Goal: Task Accomplishment & Management: Complete application form

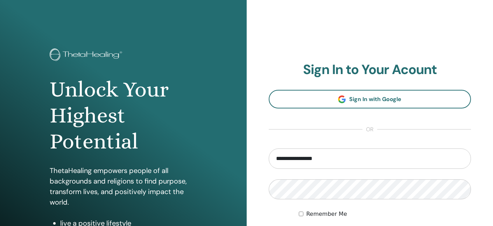
scroll to position [74, 0]
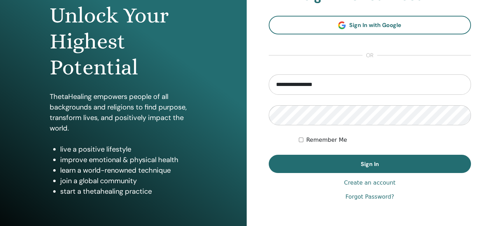
click at [408, 165] on button "Sign In" at bounding box center [370, 163] width 203 height 18
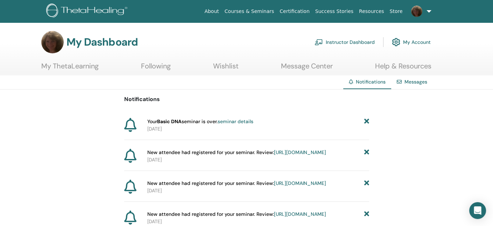
click at [355, 41] on link "Instructor Dashboard" at bounding box center [345, 41] width 60 height 15
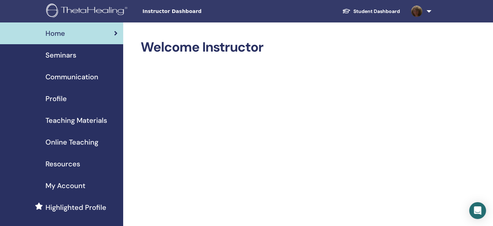
click at [63, 56] on span "Seminars" at bounding box center [61, 55] width 31 height 11
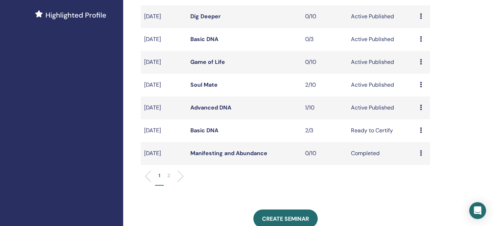
scroll to position [187, 0]
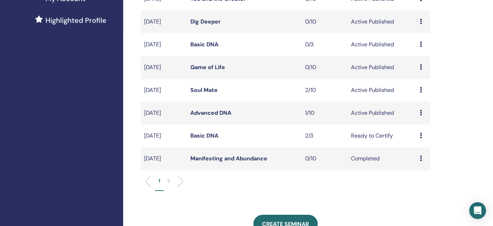
click at [218, 112] on link "Advanced DNA" at bounding box center [210, 112] width 41 height 7
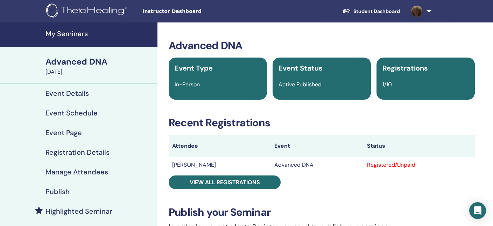
click at [74, 91] on h4 "Event Details" at bounding box center [67, 93] width 43 height 8
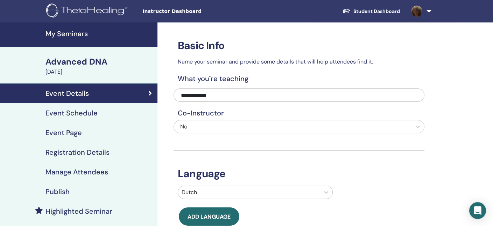
click at [72, 113] on h4 "Event Schedule" at bounding box center [72, 113] width 52 height 8
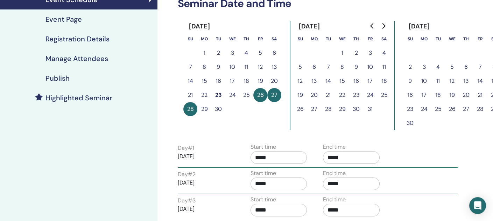
scroll to position [114, 0]
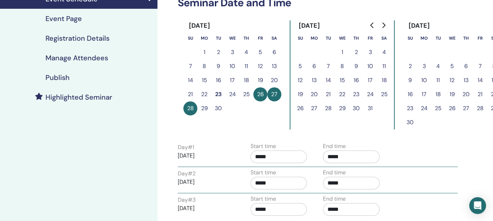
click at [259, 94] on button "26" at bounding box center [261, 94] width 14 height 14
click at [193, 154] on p "[DATE]" at bounding box center [206, 155] width 57 height 8
drag, startPoint x: 261, startPoint y: 94, endPoint x: 218, endPoint y: 118, distance: 48.7
click at [218, 118] on div "September 2025 Su Mo Tu We Th Fr Sa 1 2 3 4 5 6 7 8 9 10 11 12 13 14 15 16 17 1…" at bounding box center [233, 74] width 98 height 109
click at [260, 94] on button "26" at bounding box center [261, 94] width 14 height 14
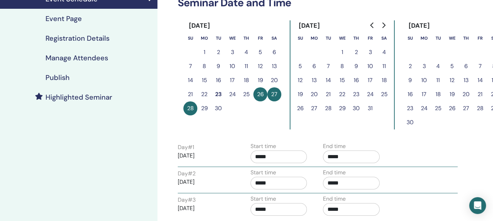
click at [260, 94] on button "26" at bounding box center [261, 94] width 14 height 14
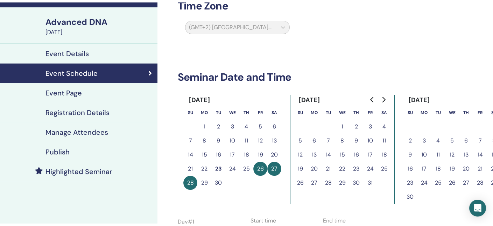
scroll to position [43, 0]
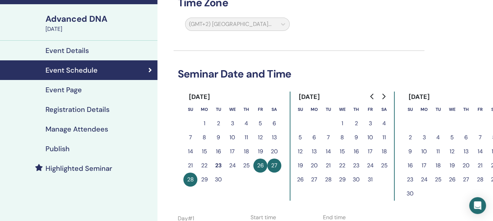
click at [84, 20] on div "Advanced DNA" at bounding box center [100, 19] width 108 height 12
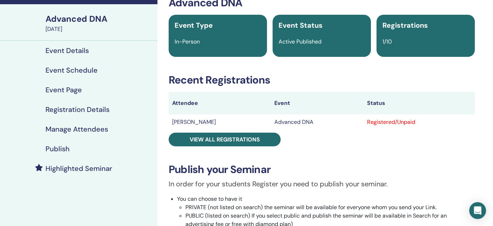
click at [74, 49] on h4 "Event Details" at bounding box center [67, 50] width 43 height 8
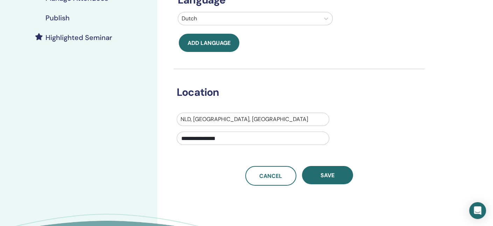
scroll to position [174, 0]
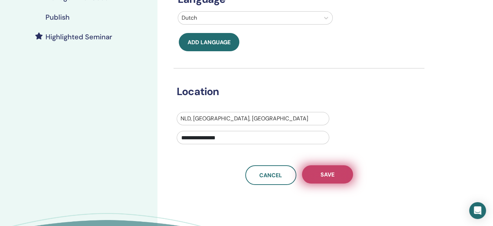
click at [337, 170] on button "Save" at bounding box center [327, 174] width 51 height 18
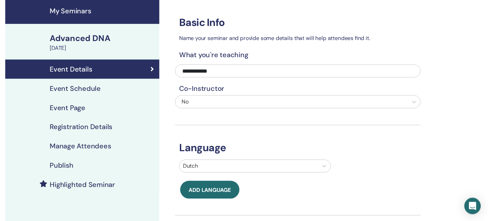
scroll to position [19, 0]
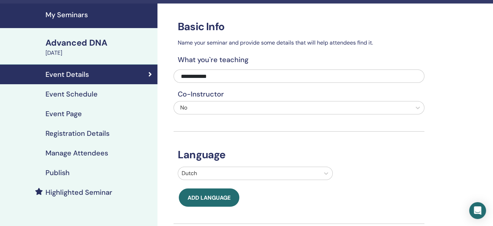
click at [91, 92] on h4 "Event Schedule" at bounding box center [72, 94] width 52 height 8
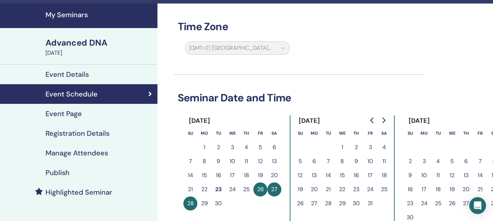
click at [269, 49] on div "(GMT+2) Europe/Amsterdam" at bounding box center [237, 49] width 113 height 16
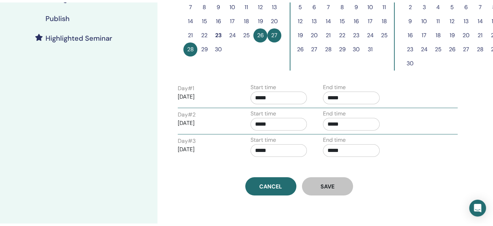
scroll to position [177, 0]
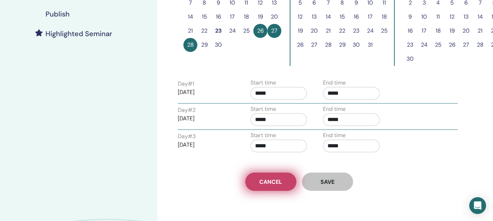
click at [271, 180] on span "Cancel" at bounding box center [271, 181] width 23 height 7
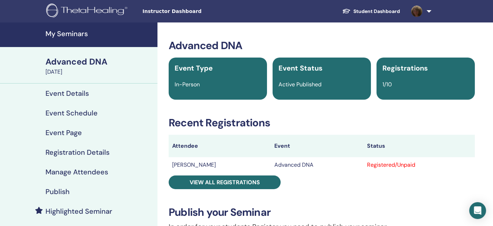
click at [82, 111] on h4 "Event Schedule" at bounding box center [72, 113] width 52 height 8
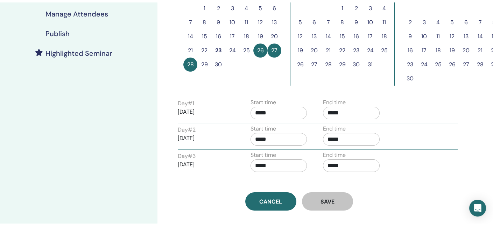
scroll to position [159, 0]
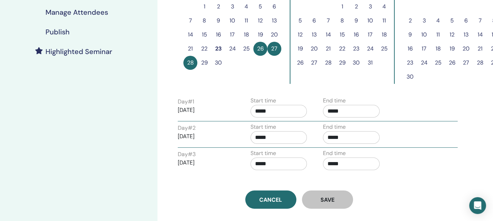
click at [205, 110] on p "2025/09/26" at bounding box center [206, 110] width 57 height 8
click at [189, 110] on p "2025/09/26" at bounding box center [206, 110] width 57 height 8
click at [198, 110] on p "2025/09/26" at bounding box center [206, 110] width 57 height 8
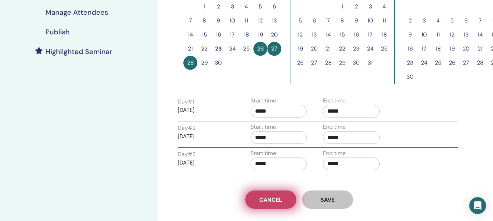
click at [266, 198] on span "Cancel" at bounding box center [271, 199] width 23 height 7
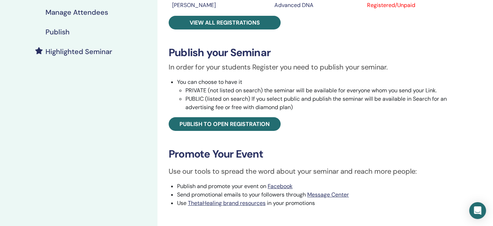
click at [266, 199] on li "Use ThetaHealing brand resources in your promotions" at bounding box center [326, 203] width 298 height 8
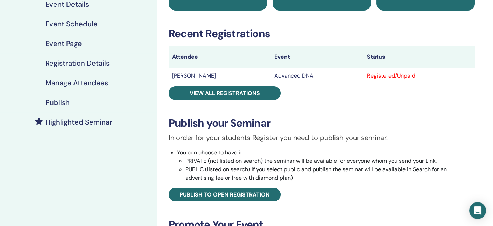
scroll to position [87, 0]
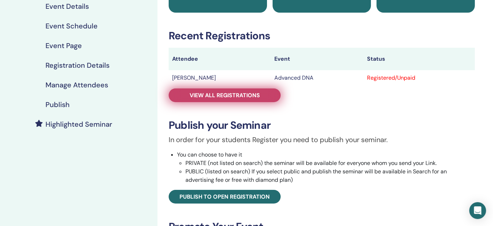
click at [207, 94] on span "View all registrations" at bounding box center [225, 94] width 70 height 7
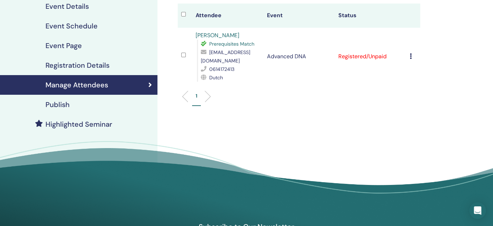
click at [411, 54] on icon at bounding box center [411, 56] width 2 height 6
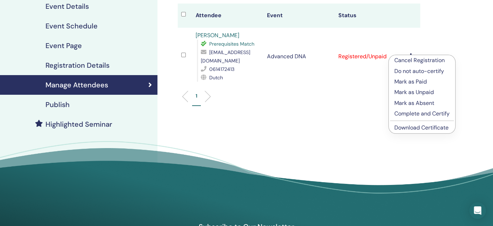
click at [407, 58] on p "Cancel Registration" at bounding box center [422, 60] width 55 height 8
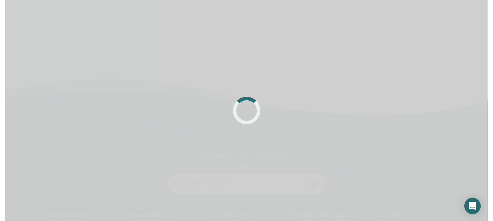
scroll to position [87, 0]
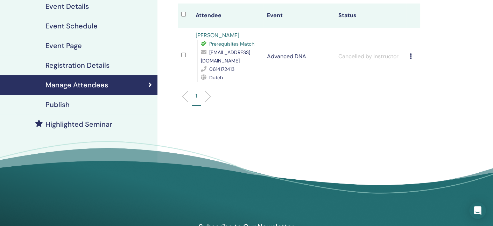
click at [89, 23] on h4 "Event Schedule" at bounding box center [72, 26] width 52 height 8
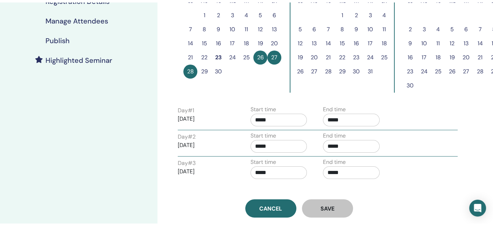
scroll to position [189, 0]
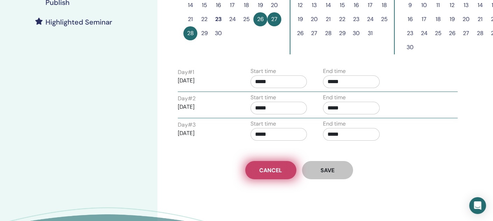
click at [281, 170] on span "Cancel" at bounding box center [271, 169] width 23 height 7
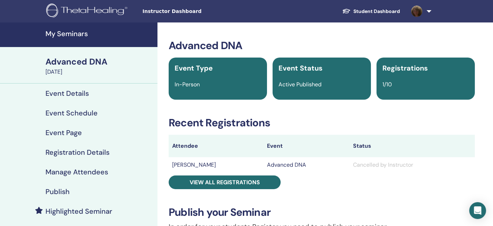
click at [85, 60] on div "Advanced DNA" at bounding box center [100, 62] width 108 height 12
click at [72, 110] on h4 "Event Schedule" at bounding box center [72, 113] width 52 height 8
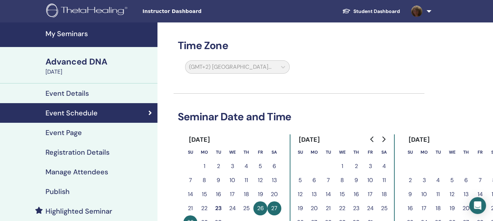
click at [73, 91] on h4 "Event Details" at bounding box center [67, 93] width 43 height 8
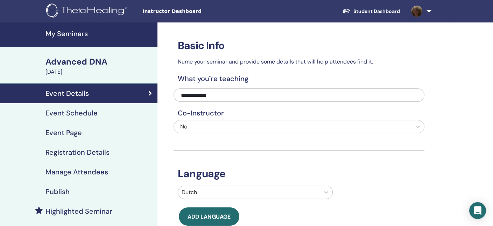
click at [76, 35] on h4 "My Seminars" at bounding box center [100, 33] width 108 height 8
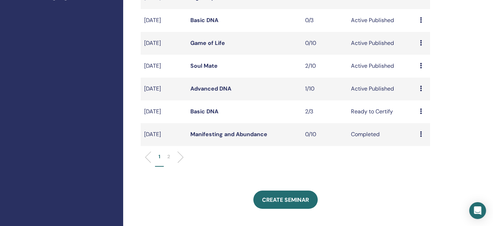
scroll to position [204, 0]
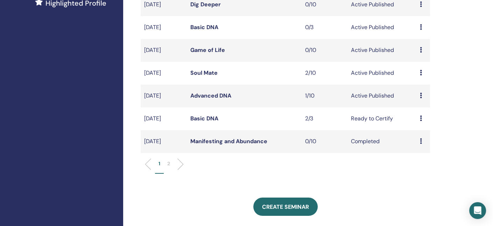
click at [421, 96] on icon at bounding box center [421, 95] width 2 height 6
click at [419, 134] on p "Cancel" at bounding box center [420, 133] width 27 height 8
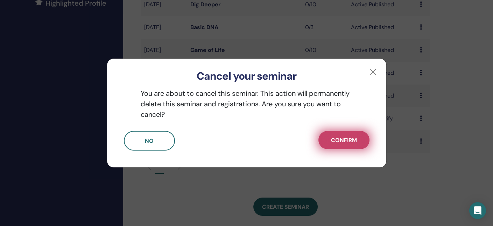
click at [351, 139] on span "Confirm" at bounding box center [344, 139] width 26 height 7
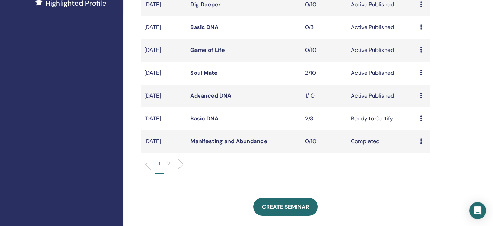
click at [420, 95] on icon at bounding box center [421, 95] width 2 height 6
click at [416, 99] on link "Preview" at bounding box center [416, 100] width 20 height 7
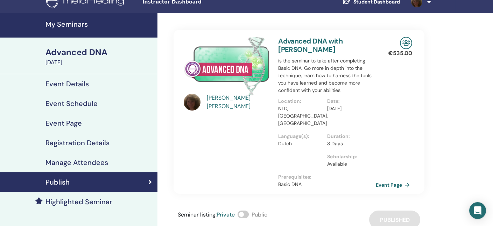
scroll to position [1, 0]
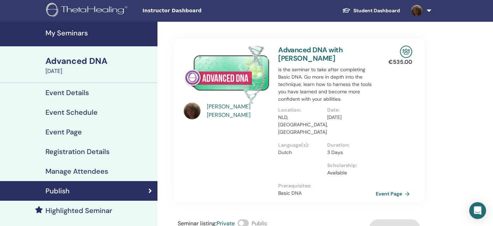
click at [83, 64] on div "Advanced DNA" at bounding box center [100, 61] width 108 height 12
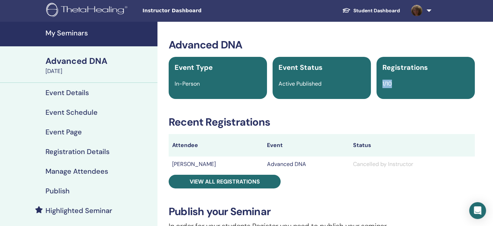
drag, startPoint x: 492, startPoint y: 55, endPoint x: 491, endPoint y: 77, distance: 22.5
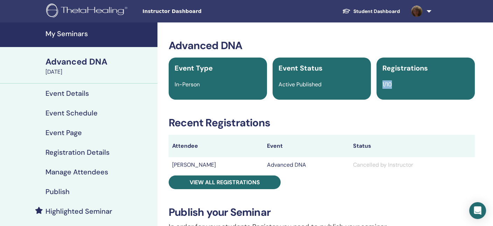
click at [76, 64] on div "Advanced DNA" at bounding box center [100, 62] width 108 height 12
click at [74, 93] on h4 "Event Details" at bounding box center [67, 93] width 43 height 8
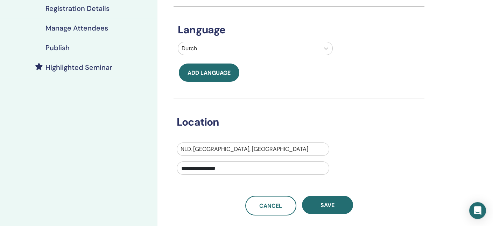
scroll to position [150, 0]
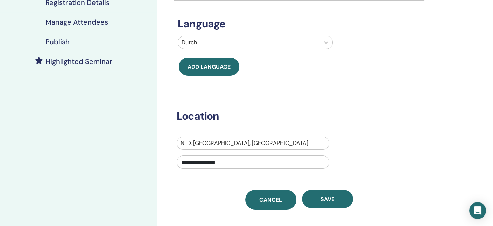
click at [267, 196] on span "Cancel" at bounding box center [271, 199] width 23 height 7
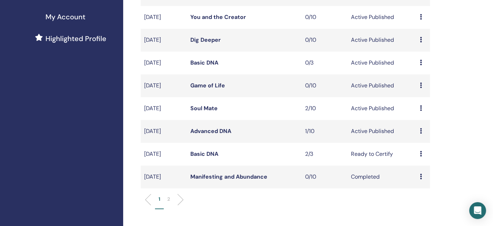
scroll to position [188, 0]
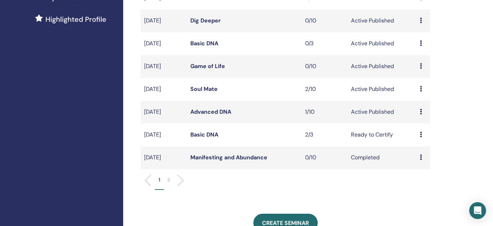
click at [203, 112] on link "Advanced DNA" at bounding box center [210, 111] width 41 height 7
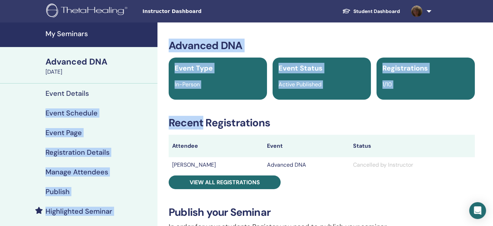
click at [71, 93] on h4 "Event Details" at bounding box center [67, 93] width 43 height 8
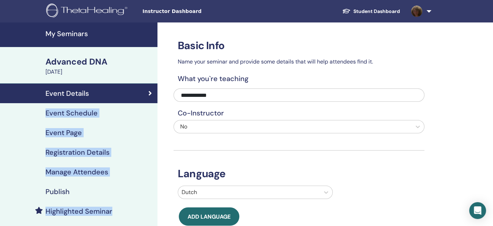
click at [60, 192] on h4 "Publish" at bounding box center [58, 191] width 24 height 8
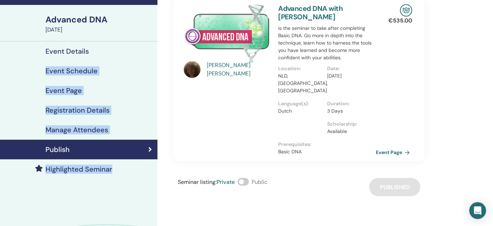
scroll to position [41, 0]
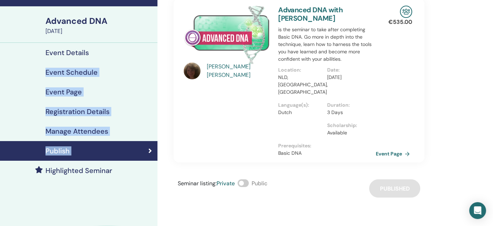
click at [84, 167] on h4 "Highlighted Seminar" at bounding box center [79, 170] width 67 height 8
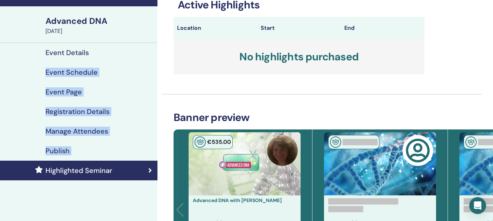
click at [84, 167] on h4 "Highlighted Seminar" at bounding box center [79, 170] width 67 height 8
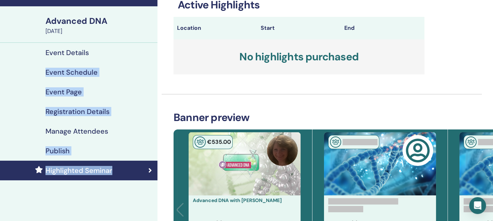
click at [60, 131] on h4 "Manage Attendees" at bounding box center [77, 131] width 63 height 8
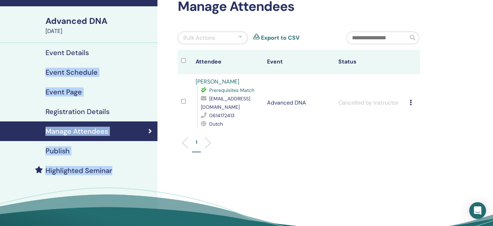
click at [95, 111] on h4 "Registration Details" at bounding box center [78, 111] width 64 height 8
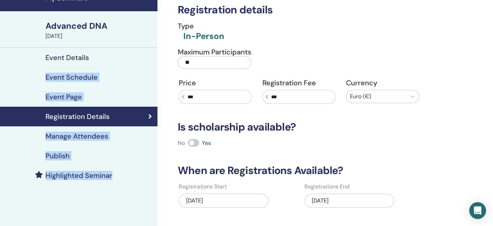
scroll to position [36, 0]
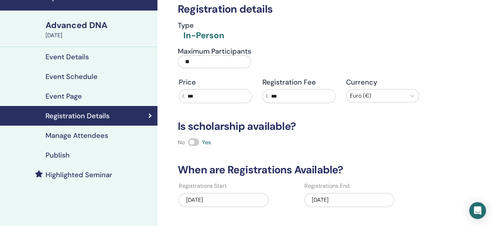
drag, startPoint x: 205, startPoint y: 61, endPoint x: 152, endPoint y: 64, distance: 52.7
click at [152, 64] on div "My Seminars Advanced DNA September 26, 2025 Event Details Event Schedule Event …" at bounding box center [246, 166] width 493 height 360
drag, startPoint x: 220, startPoint y: 200, endPoint x: 165, endPoint y: 201, distance: 55.7
click at [165, 201] on div "Registration details Type In-Person Maximum Participants Price € Registration F…" at bounding box center [322, 166] width 329 height 360
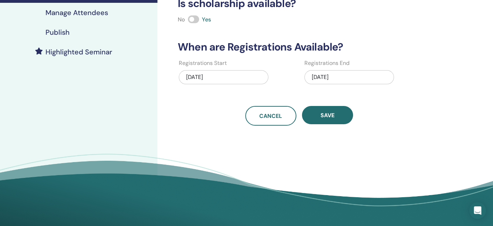
scroll to position [161, 0]
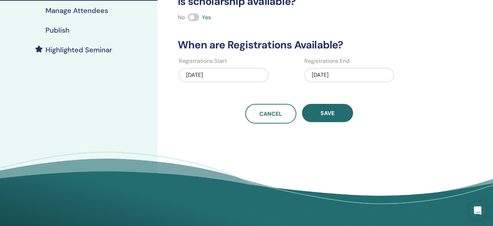
click at [347, 73] on div "09/26/2025" at bounding box center [350, 75] width 90 height 14
click at [342, 73] on div "09/26/2025" at bounding box center [350, 75] width 90 height 14
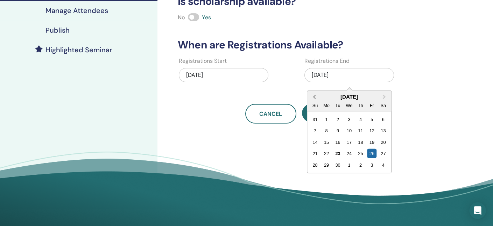
click at [313, 96] on button "Previous Month" at bounding box center [313, 96] width 11 height 11
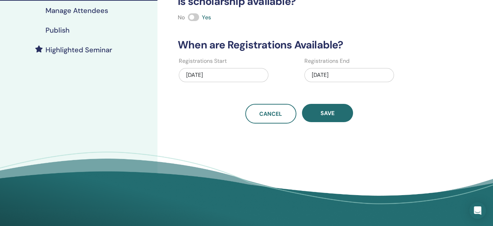
click at [205, 74] on div "07/25/2025" at bounding box center [224, 75] width 90 height 14
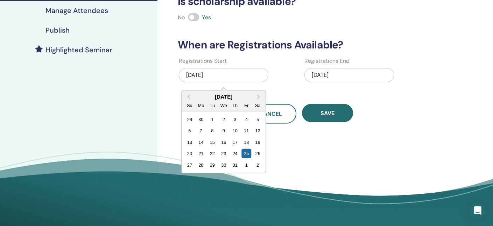
click at [205, 74] on div "07/25/2025" at bounding box center [224, 75] width 90 height 14
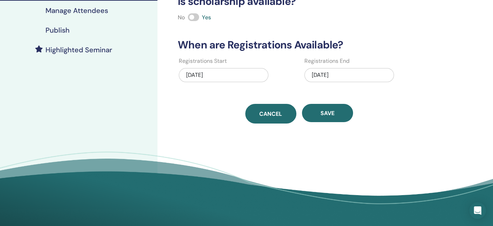
click at [269, 111] on span "Cancel" at bounding box center [271, 113] width 23 height 7
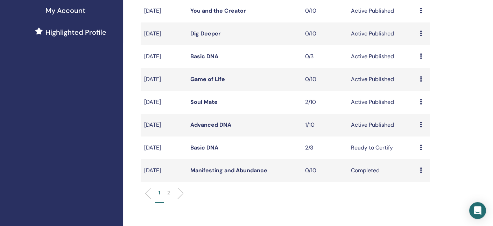
scroll to position [182, 0]
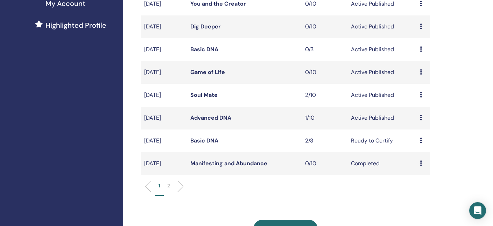
click at [424, 118] on div "Preview Edit Attendees Cancel" at bounding box center [423, 117] width 7 height 8
click at [422, 155] on p "Cancel" at bounding box center [423, 156] width 27 height 8
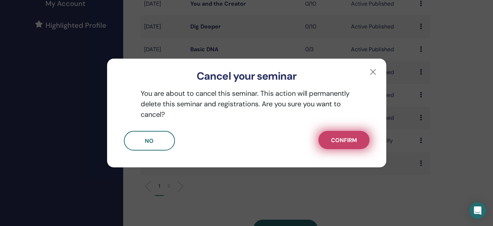
click at [346, 138] on span "Confirm" at bounding box center [344, 139] width 26 height 7
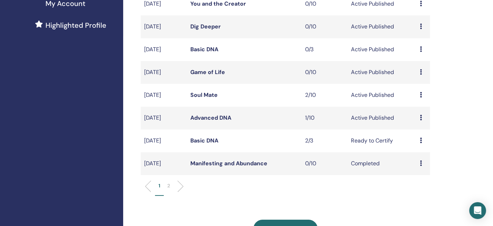
click at [294, 86] on td "Soul Mate" at bounding box center [244, 95] width 115 height 23
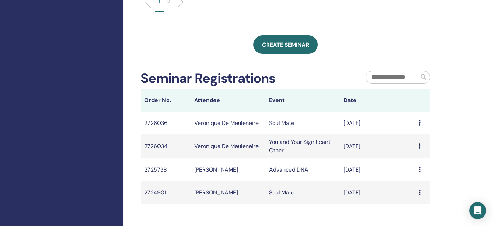
scroll to position [371, 0]
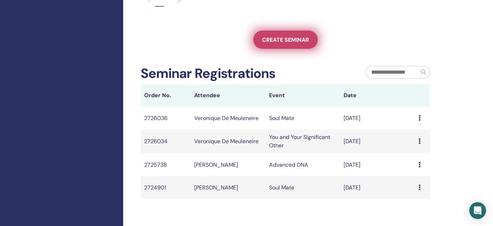
click at [283, 36] on span "Create seminar" at bounding box center [285, 39] width 47 height 7
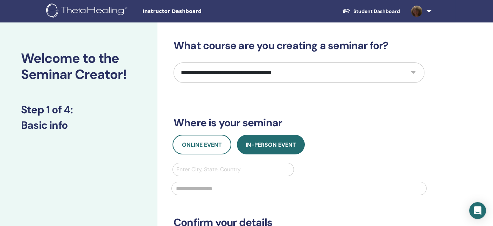
click at [413, 70] on select "**********" at bounding box center [299, 72] width 251 height 20
select select "*"
click at [174, 62] on select "**********" at bounding box center [299, 72] width 251 height 20
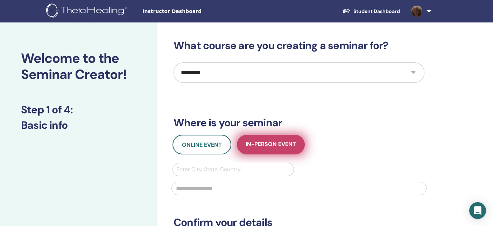
click at [277, 147] on span "In-Person Event" at bounding box center [271, 144] width 50 height 9
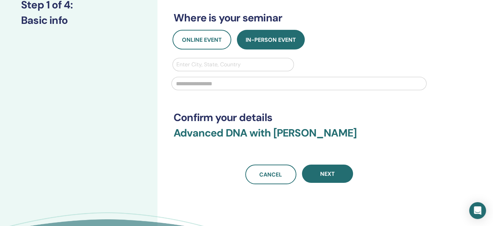
scroll to position [106, 0]
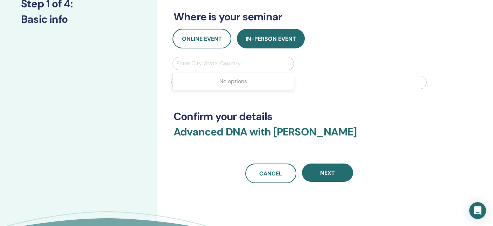
click at [201, 63] on div at bounding box center [234, 63] width 114 height 10
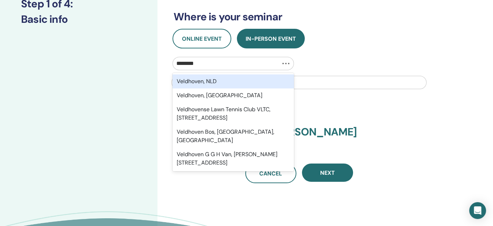
type input "*********"
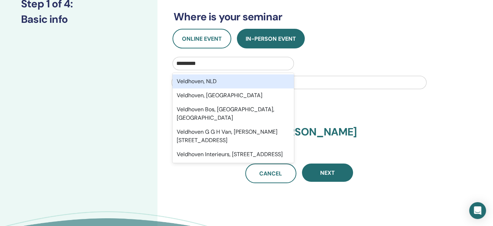
click at [214, 81] on div "Veldhoven, NLD" at bounding box center [234, 81] width 122 height 14
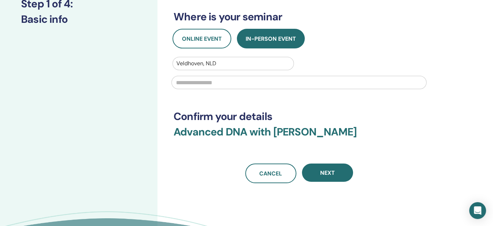
click at [201, 81] on input "text" at bounding box center [299, 82] width 255 height 13
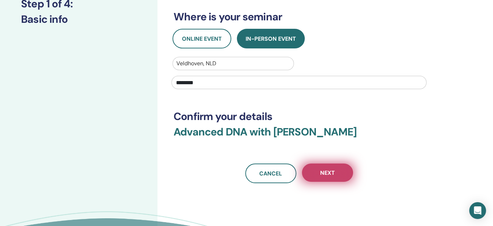
type input "********"
click at [326, 174] on span "Next" at bounding box center [327, 172] width 15 height 7
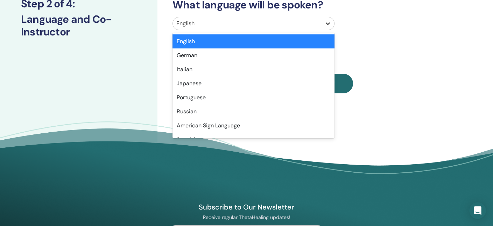
click at [333, 21] on div at bounding box center [328, 23] width 13 height 13
type input "*"
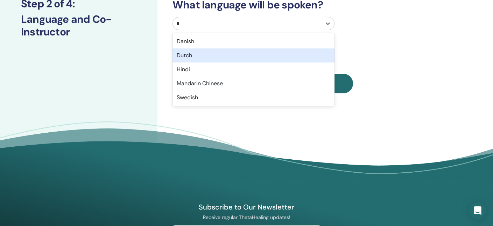
click at [241, 57] on div "Dutch" at bounding box center [254, 55] width 162 height 14
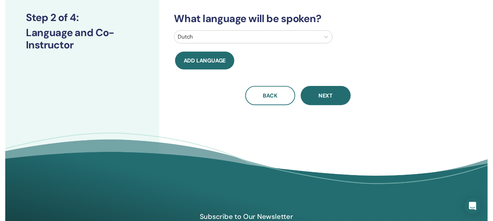
scroll to position [93, 0]
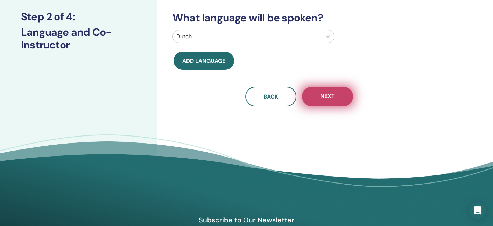
click at [337, 95] on button "Next" at bounding box center [327, 97] width 51 height 20
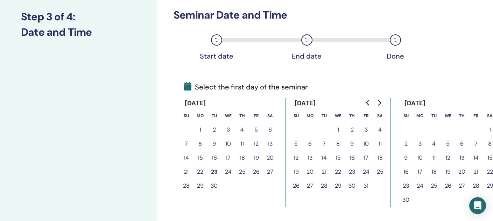
click at [379, 102] on icon "Go to next month" at bounding box center [380, 103] width 6 height 6
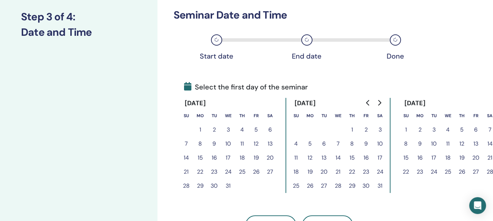
click at [352, 184] on button "29" at bounding box center [352, 186] width 14 height 14
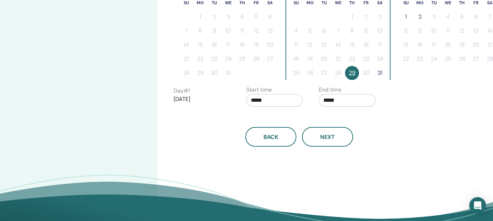
scroll to position [205, 0]
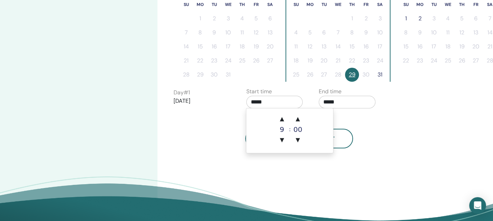
click at [267, 98] on input "*****" at bounding box center [275, 102] width 57 height 13
click at [298, 118] on span "▲" at bounding box center [298, 119] width 14 height 14
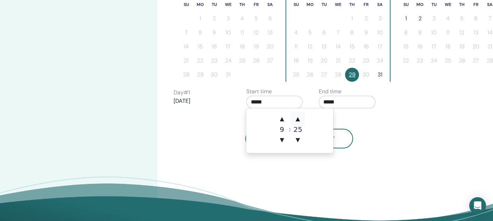
click at [298, 118] on span "▲" at bounding box center [298, 119] width 14 height 14
type input "*****"
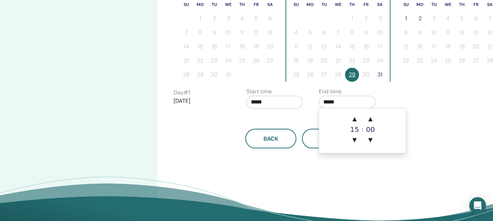
click at [349, 100] on input "*****" at bounding box center [347, 102] width 57 height 13
click at [354, 140] on span "▼" at bounding box center [355, 140] width 14 height 14
click at [355, 119] on span "▲" at bounding box center [355, 119] width 14 height 14
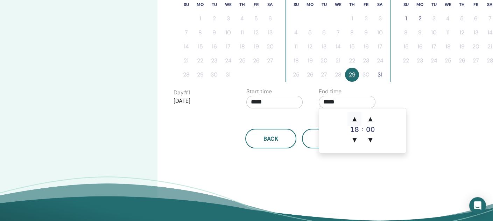
click at [355, 119] on span "▲" at bounding box center [355, 119] width 14 height 14
click at [372, 116] on span "▲" at bounding box center [371, 119] width 14 height 14
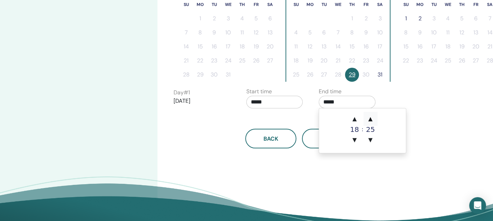
click at [372, 116] on span "▲" at bounding box center [371, 119] width 14 height 14
type input "*****"
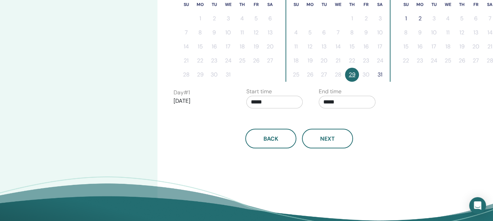
click at [288, 170] on div "Time Zone Time Zone (GMT-8) [GEOGRAPHIC_DATA]/[US_STATE] Seminar Date and Time …" at bounding box center [322, 32] width 329 height 429
click at [382, 75] on button "31" at bounding box center [380, 75] width 14 height 14
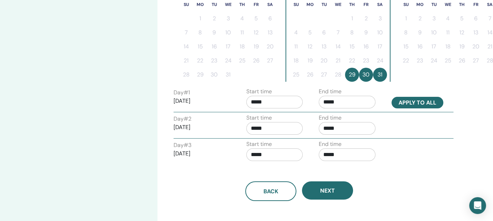
click at [416, 105] on button "Apply to all" at bounding box center [418, 103] width 52 height 12
type input "*****"
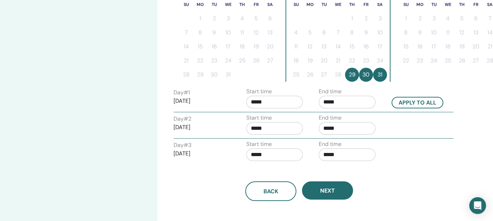
click at [332, 103] on input "*****" at bounding box center [347, 102] width 57 height 13
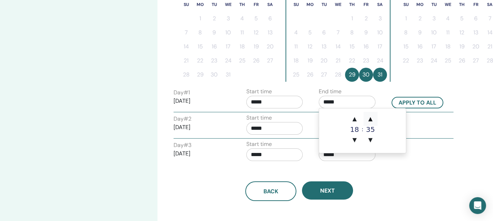
click at [370, 118] on span "▲" at bounding box center [371, 119] width 14 height 14
click at [369, 140] on span "▼" at bounding box center [371, 140] width 14 height 14
type input "*****"
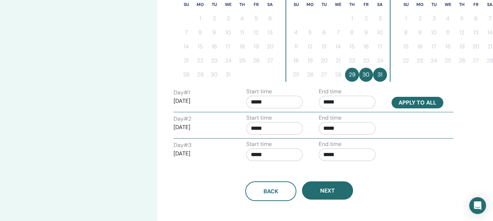
click at [411, 102] on button "Apply to all" at bounding box center [418, 103] width 52 height 12
type input "*****"
click at [411, 102] on button "Apply to all" at bounding box center [418, 103] width 52 height 12
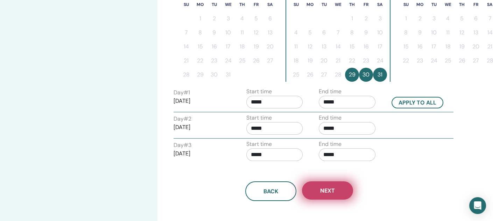
click at [330, 192] on span "Next" at bounding box center [327, 190] width 15 height 7
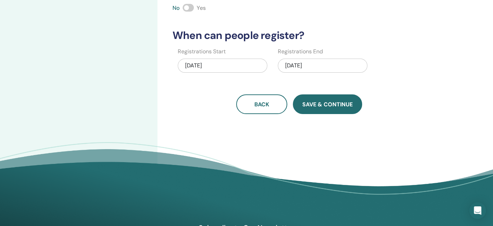
click at [351, 103] on span "Save & Continue" at bounding box center [328, 104] width 50 height 7
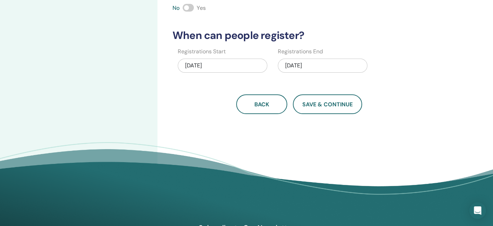
click at [477, 56] on div "How many people can attend? Number of Seats * How much will the Price be? Curre…" at bounding box center [322, 15] width 329 height 394
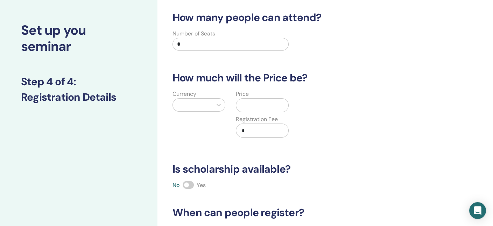
scroll to position [29, 0]
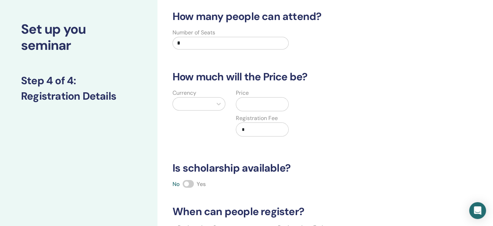
click at [200, 37] on input "*" at bounding box center [231, 43] width 116 height 13
type input "**"
click at [203, 103] on div at bounding box center [193, 104] width 33 height 10
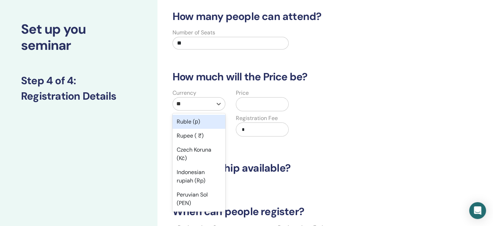
type input "*"
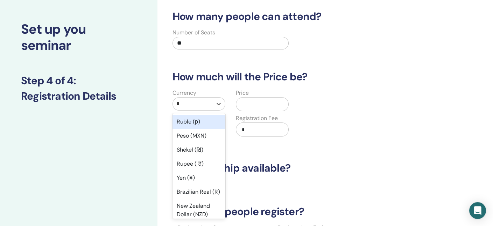
type input "**"
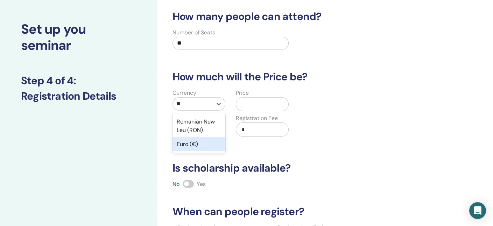
click at [197, 145] on div "Euro (€)" at bounding box center [199, 144] width 53 height 14
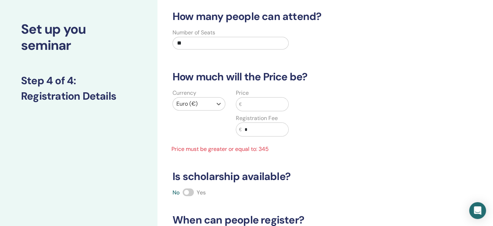
click at [262, 105] on input "text" at bounding box center [265, 103] width 47 height 13
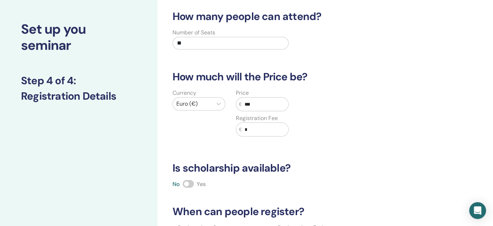
type input "***"
click at [269, 128] on input "*" at bounding box center [265, 129] width 47 height 13
type input "***"
click at [322, 145] on div "How many people can attend? Number of Seats ** How much will the Price be? Curr…" at bounding box center [299, 149] width 262 height 279
click at [199, 182] on span "Yes" at bounding box center [201, 183] width 9 height 7
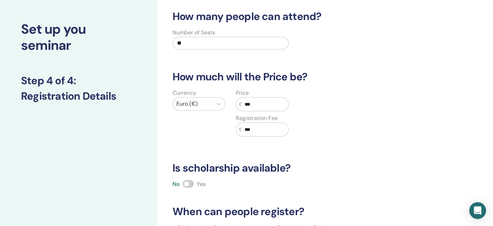
drag, startPoint x: 189, startPoint y: 183, endPoint x: 193, endPoint y: 183, distance: 3.9
click at [193, 183] on span at bounding box center [188, 184] width 11 height 8
click at [304, 156] on div "How many people can attend? Number of Seats ** How much will the Price be? Curr…" at bounding box center [299, 149] width 262 height 279
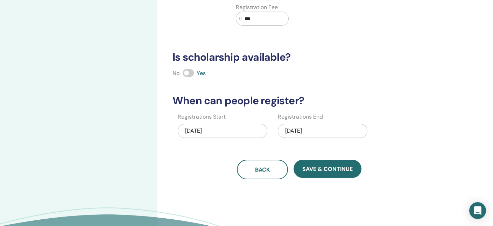
scroll to position [164, 0]
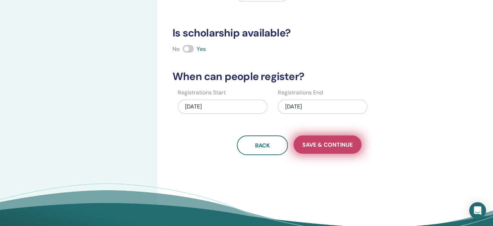
click at [342, 146] on span "Save & Continue" at bounding box center [328, 144] width 50 height 7
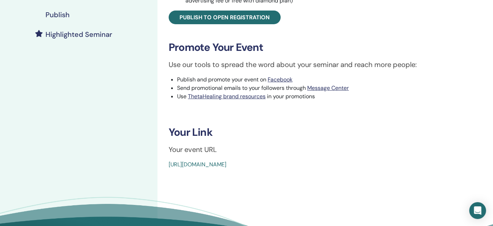
scroll to position [177, 0]
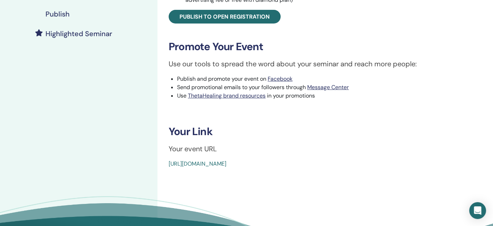
click at [170, 164] on link "[URL][DOMAIN_NAME]" at bounding box center [198, 163] width 58 height 7
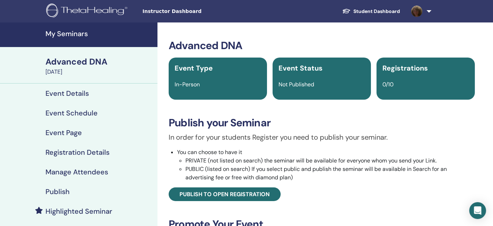
click at [425, 11] on span at bounding box center [417, 11] width 17 height 6
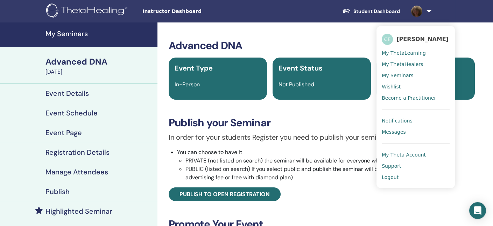
click at [394, 177] on span "Logout" at bounding box center [390, 177] width 17 height 6
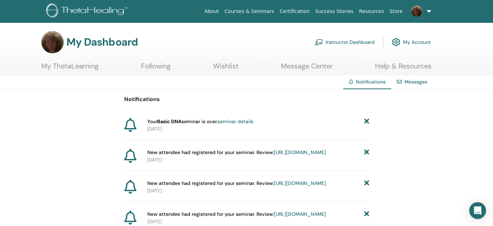
click at [359, 40] on link "Instructor Dashboard" at bounding box center [345, 41] width 60 height 15
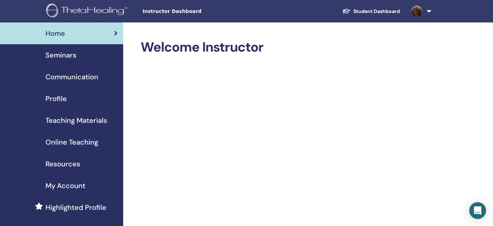
click at [65, 54] on span "Seminars" at bounding box center [61, 55] width 31 height 11
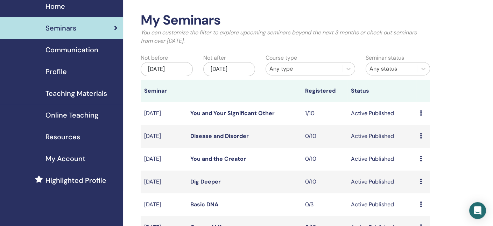
scroll to position [26, 0]
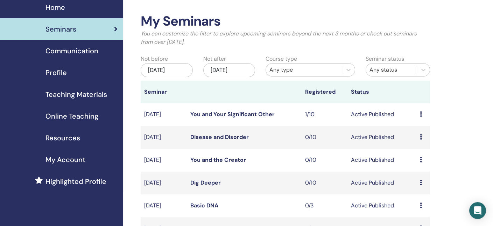
click at [232, 69] on div "[DATE]" at bounding box center [229, 70] width 52 height 14
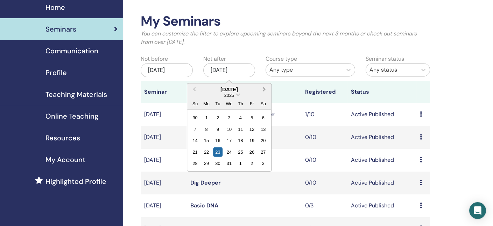
click at [264, 88] on span "Next Month" at bounding box center [264, 88] width 0 height 7
click at [196, 118] on div "1" at bounding box center [195, 117] width 9 height 9
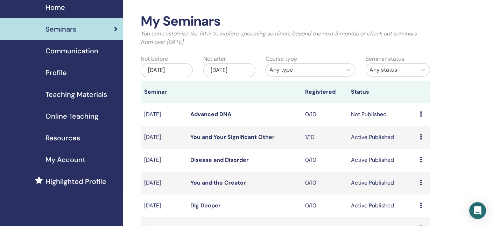
click at [213, 113] on link "Advanced DNA" at bounding box center [210, 113] width 41 height 7
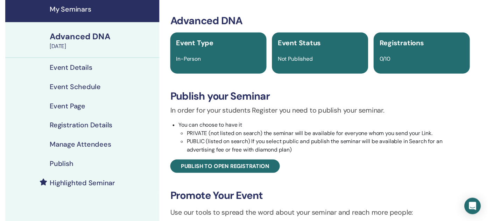
scroll to position [22, 0]
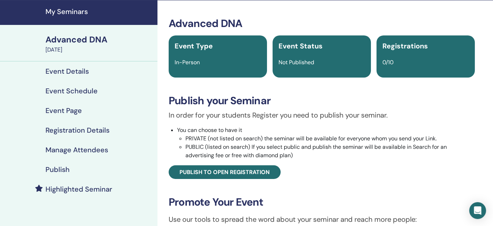
click at [79, 91] on h4 "Event Schedule" at bounding box center [72, 91] width 52 height 8
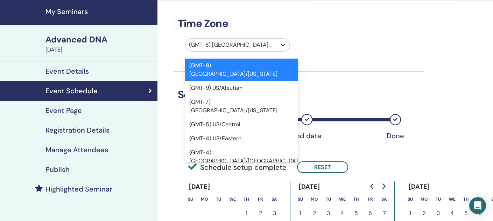
click at [283, 44] on icon at bounding box center [283, 44] width 7 height 7
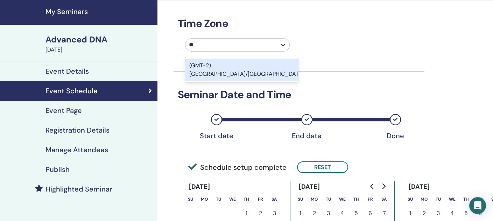
type input "***"
click at [279, 64] on div "(GMT+2) [GEOGRAPHIC_DATA]/[GEOGRAPHIC_DATA]" at bounding box center [241, 69] width 113 height 22
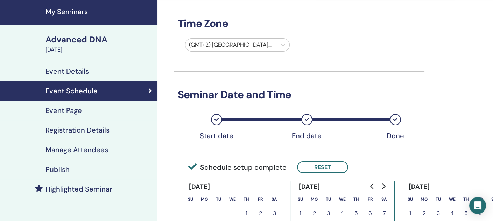
click at [338, 64] on div "Time Zone (GMT+2) [GEOGRAPHIC_DATA]/[GEOGRAPHIC_DATA] Seminar Date and Time Sta…" at bounding box center [299, 200] width 251 height 400
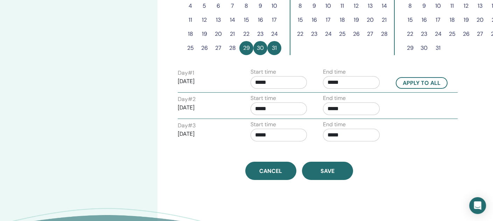
scroll to position [248, 0]
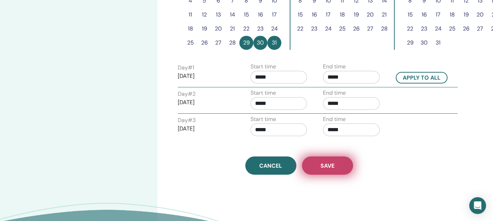
click at [328, 167] on span "Save" at bounding box center [328, 165] width 14 height 7
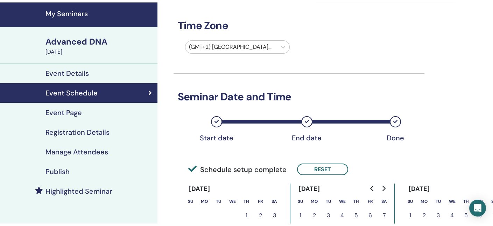
scroll to position [19, 0]
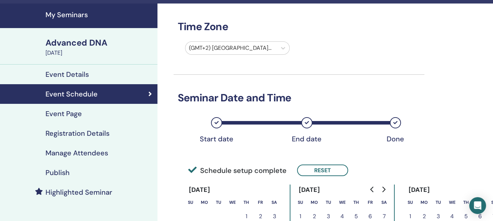
click at [69, 112] on h4 "Event Page" at bounding box center [64, 113] width 36 height 8
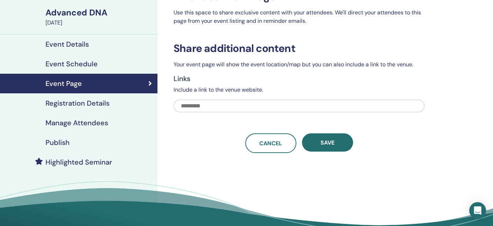
scroll to position [39, 0]
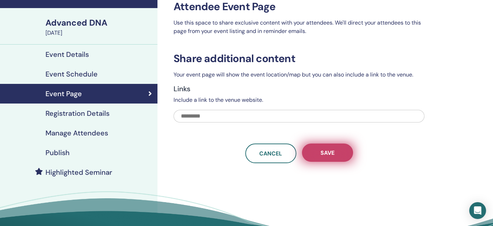
click at [343, 147] on button "Save" at bounding box center [327, 152] width 51 height 18
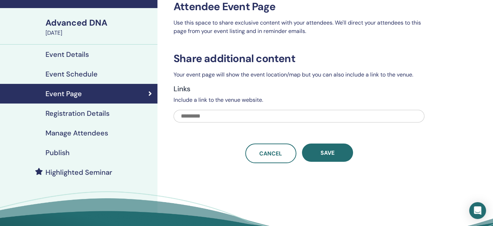
click at [65, 113] on h4 "Registration Details" at bounding box center [78, 113] width 64 height 8
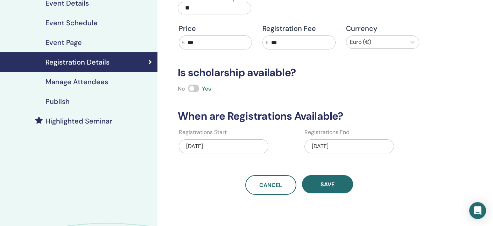
scroll to position [93, 0]
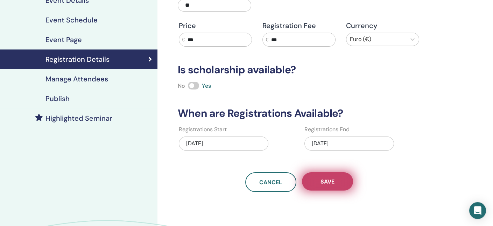
click at [336, 175] on button "Save" at bounding box center [327, 181] width 51 height 18
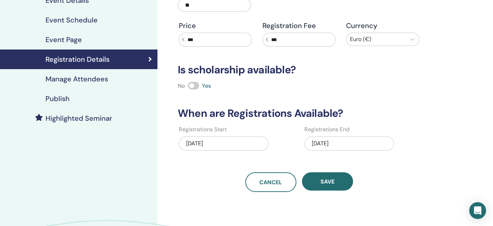
click at [85, 78] on h4 "Manage Attendees" at bounding box center [77, 79] width 63 height 8
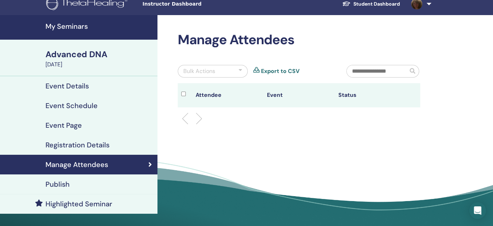
scroll to position [9, 0]
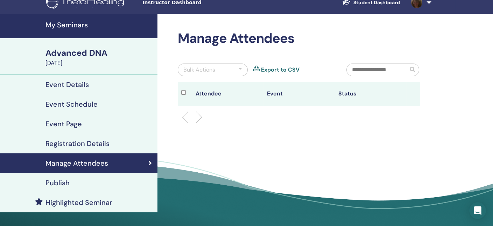
click at [58, 181] on h4 "Publish" at bounding box center [58, 182] width 24 height 8
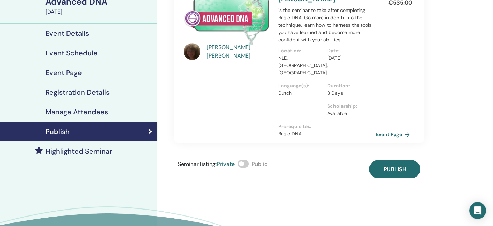
scroll to position [62, 0]
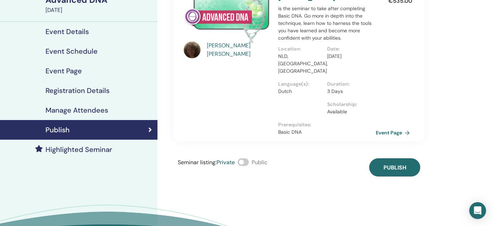
drag, startPoint x: 246, startPoint y: 139, endPoint x: 250, endPoint y: 139, distance: 3.9
click at [249, 158] on span at bounding box center [243, 162] width 11 height 8
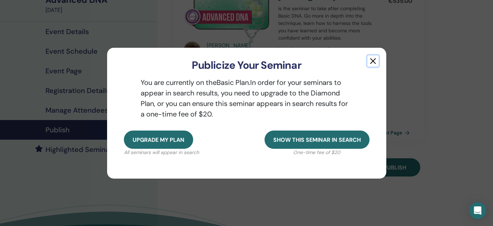
click at [375, 61] on button "button" at bounding box center [373, 60] width 11 height 11
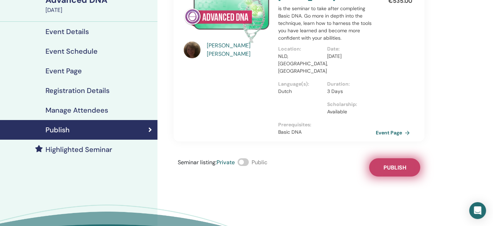
click at [397, 164] on span "Publish" at bounding box center [395, 167] width 23 height 7
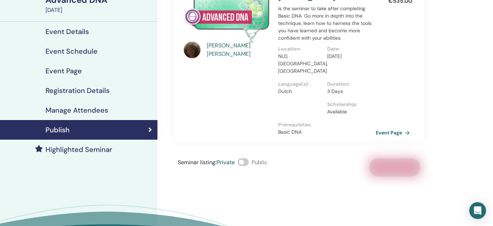
scroll to position [0, 0]
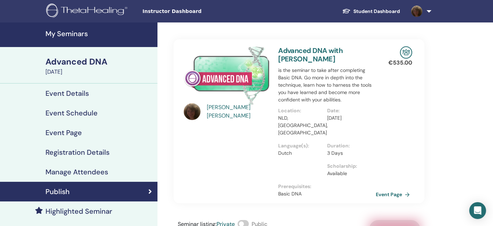
click at [79, 91] on h4 "Event Details" at bounding box center [67, 93] width 43 height 8
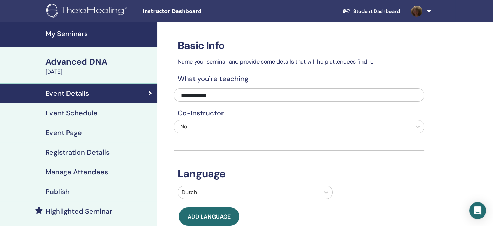
click at [70, 132] on h4 "Event Page" at bounding box center [64, 132] width 36 height 8
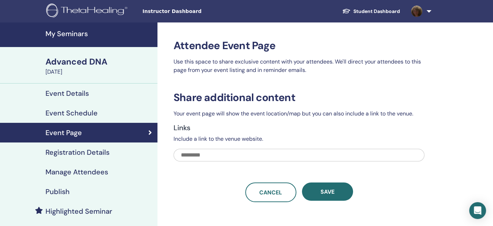
click at [77, 171] on h4 "Manage Attendees" at bounding box center [77, 171] width 63 height 8
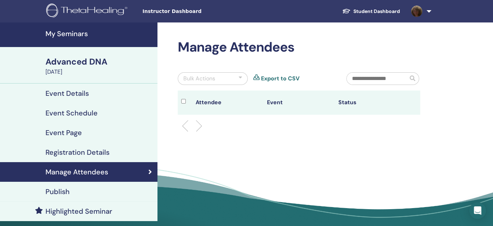
click at [60, 191] on h4 "Publish" at bounding box center [58, 191] width 24 height 8
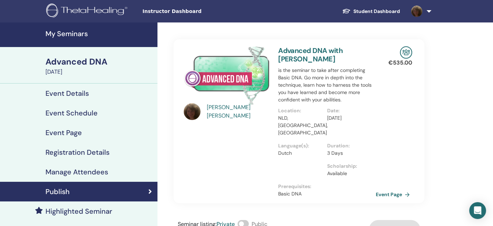
click at [67, 172] on h4 "Manage Attendees" at bounding box center [77, 171] width 63 height 8
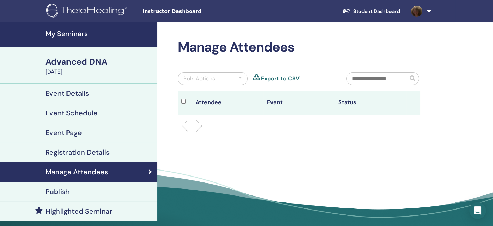
click at [67, 172] on h4 "Manage Attendees" at bounding box center [77, 171] width 63 height 8
click at [74, 152] on h4 "Registration Details" at bounding box center [78, 152] width 64 height 8
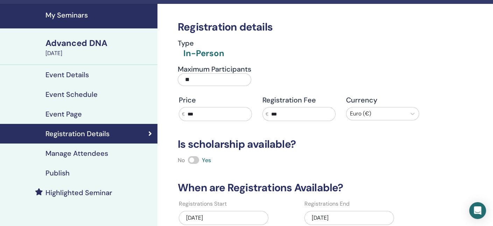
scroll to position [9, 0]
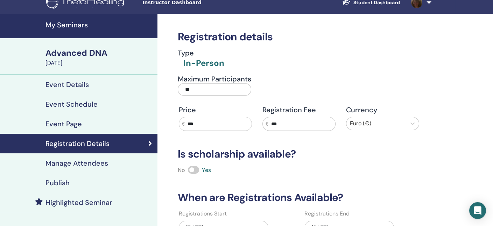
click at [68, 119] on h4 "Event Page" at bounding box center [64, 123] width 36 height 8
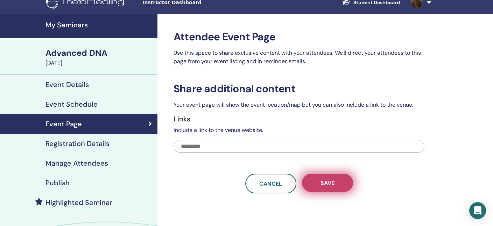
click at [327, 181] on span "Save" at bounding box center [328, 182] width 14 height 7
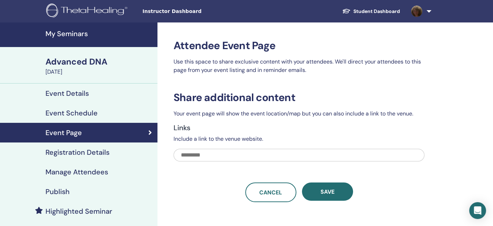
click at [87, 112] on h4 "Event Schedule" at bounding box center [72, 113] width 52 height 8
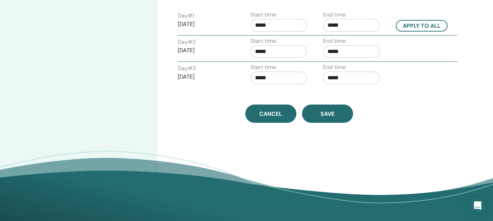
scroll to position [298, 0]
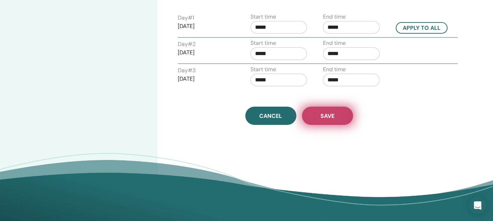
click at [346, 112] on button "Save" at bounding box center [327, 115] width 51 height 18
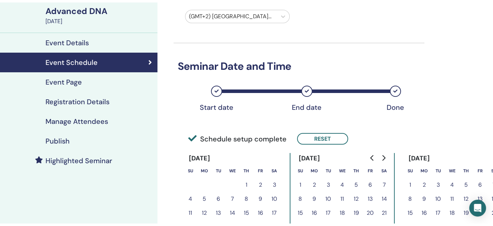
scroll to position [61, 0]
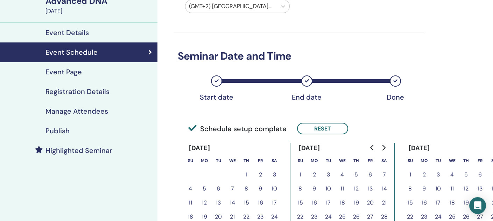
click at [63, 32] on h4 "Event Details" at bounding box center [67, 32] width 43 height 8
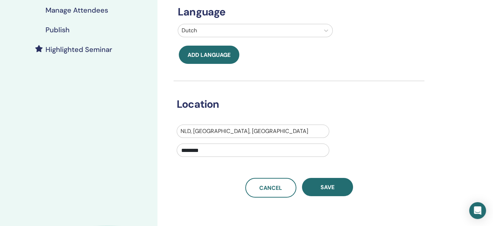
scroll to position [163, 0]
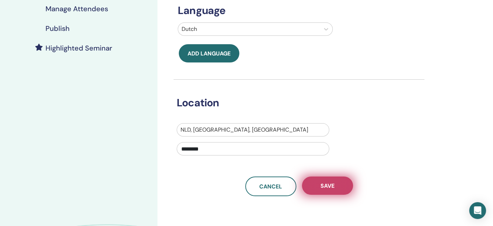
click at [340, 186] on button "Save" at bounding box center [327, 185] width 51 height 18
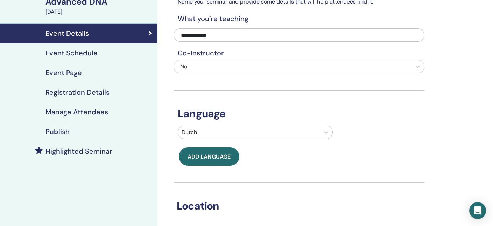
scroll to position [61, 0]
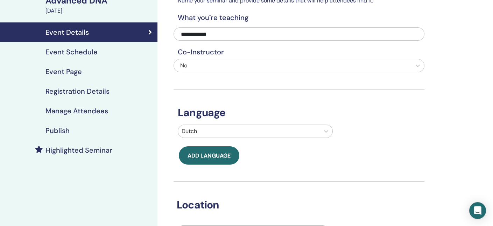
click at [83, 52] on h4 "Event Schedule" at bounding box center [72, 52] width 52 height 8
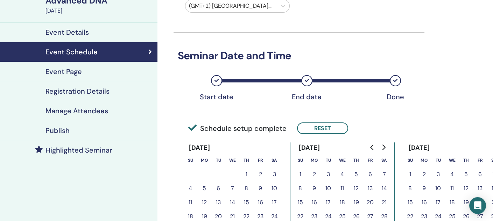
click at [64, 71] on h4 "Event Page" at bounding box center [64, 71] width 36 height 8
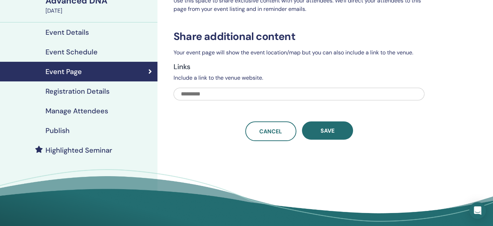
click at [79, 90] on h4 "Registration Details" at bounding box center [78, 91] width 64 height 8
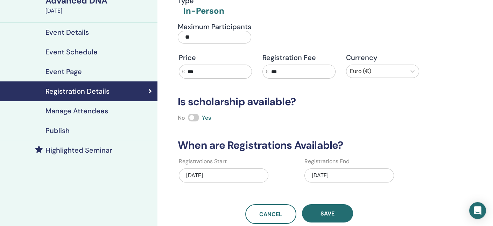
click at [100, 109] on h4 "Manage Attendees" at bounding box center [77, 110] width 63 height 8
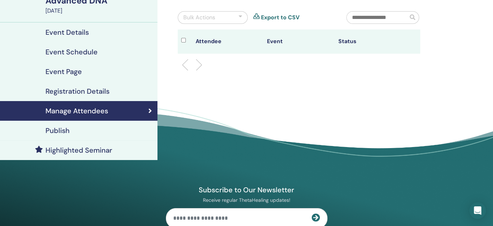
click at [58, 130] on h4 "Publish" at bounding box center [58, 130] width 24 height 8
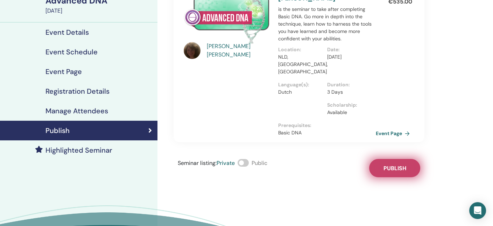
click at [400, 159] on button "Publish" at bounding box center [395, 168] width 51 height 18
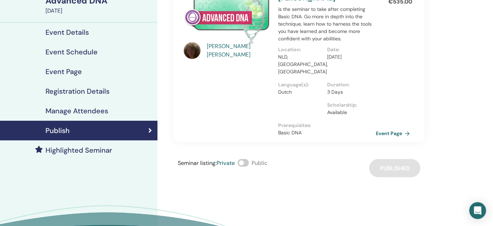
click at [80, 53] on h4 "Event Schedule" at bounding box center [72, 52] width 52 height 8
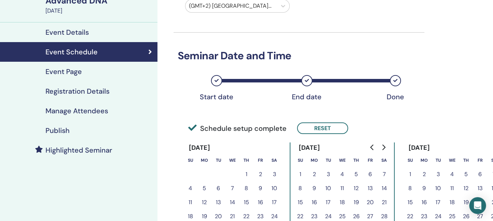
click at [73, 71] on h4 "Event Page" at bounding box center [64, 71] width 36 height 8
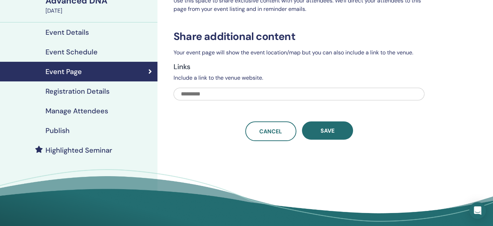
click at [73, 71] on h4 "Event Page" at bounding box center [64, 71] width 36 height 8
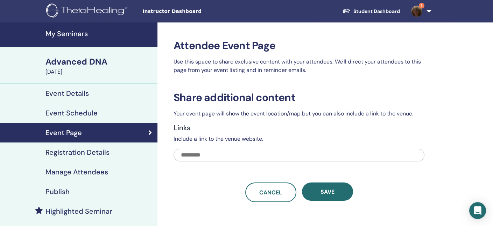
click at [74, 63] on div "Advanced DNA" at bounding box center [100, 62] width 108 height 12
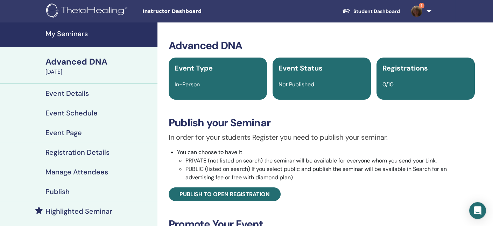
click at [74, 62] on div "Advanced DNA" at bounding box center [100, 62] width 108 height 12
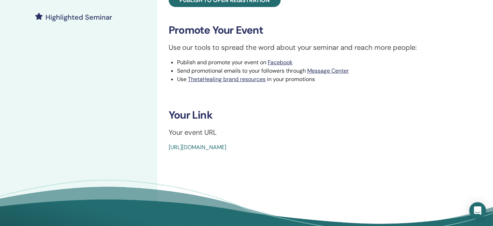
scroll to position [190, 0]
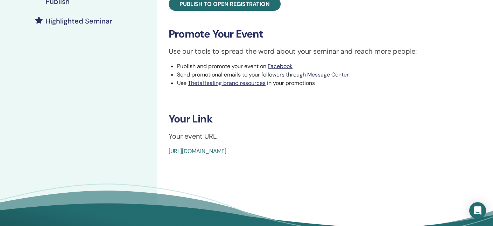
click at [168, 151] on div "Advanced DNA Event Type In-Person Event Status Not Published Registrations 0/10…" at bounding box center [322, 2] width 320 height 306
click at [323, 151] on div "https://www.thetahealing.com/seminar-378221-details.html" at bounding box center [296, 151] width 255 height 8
click at [386, 87] on li "Use ThetaHealing brand resources in your promotions" at bounding box center [326, 83] width 298 height 8
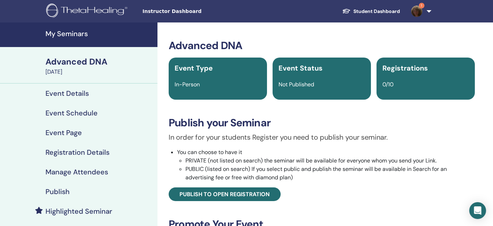
click at [430, 9] on link "1" at bounding box center [420, 11] width 29 height 22
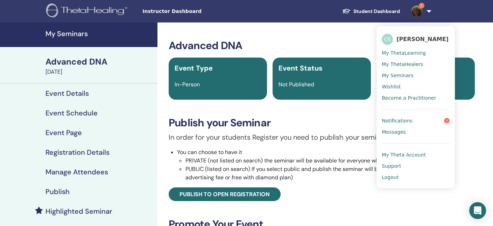
click at [398, 122] on span "Notifications" at bounding box center [397, 120] width 31 height 6
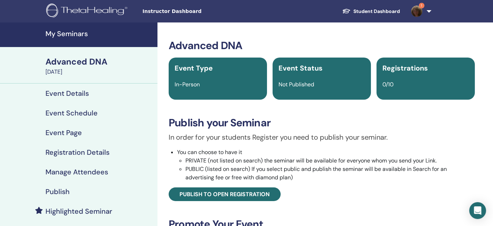
click at [398, 122] on h3 "Publish your Seminar" at bounding box center [322, 122] width 306 height 13
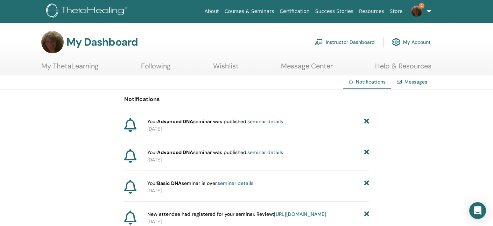
scroll to position [27, 0]
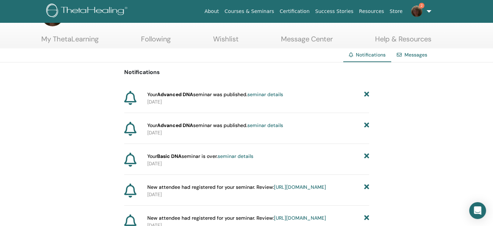
click at [237, 94] on span "Your Advanced DNA seminar was published. seminar details" at bounding box center [215, 94] width 136 height 7
click at [430, 12] on link "2" at bounding box center [420, 11] width 29 height 22
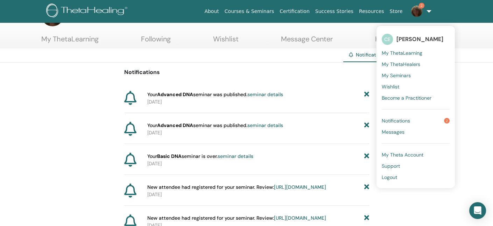
click at [396, 124] on link "Notifications 2" at bounding box center [416, 120] width 68 height 11
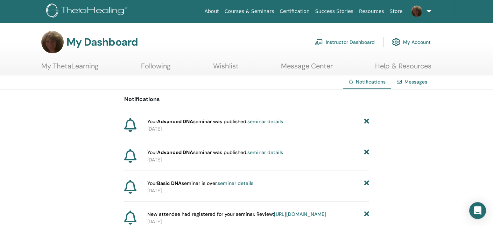
click at [360, 41] on link "Instructor Dashboard" at bounding box center [345, 41] width 60 height 15
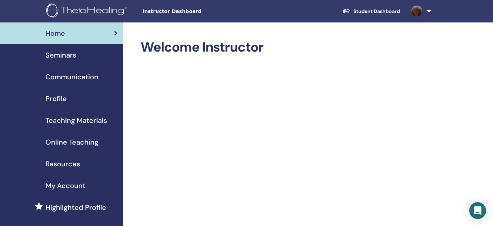
click at [72, 55] on span "Seminars" at bounding box center [61, 55] width 31 height 11
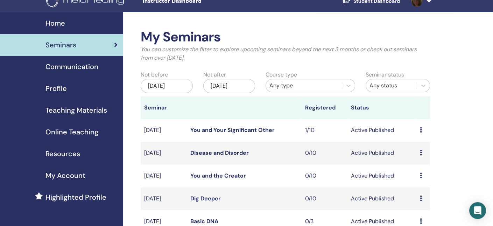
scroll to position [15, 0]
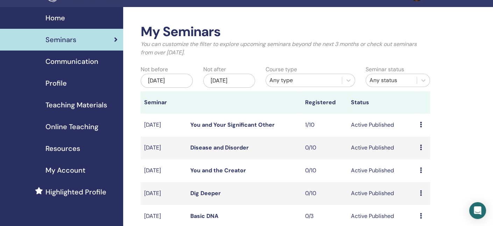
click at [219, 81] on div "[DATE]" at bounding box center [229, 81] width 52 height 14
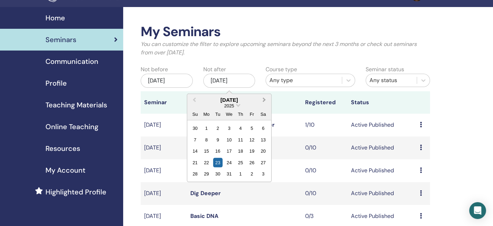
click at [264, 98] on span "Next Month" at bounding box center [264, 99] width 0 height 7
click at [197, 130] on div "1" at bounding box center [195, 127] width 9 height 9
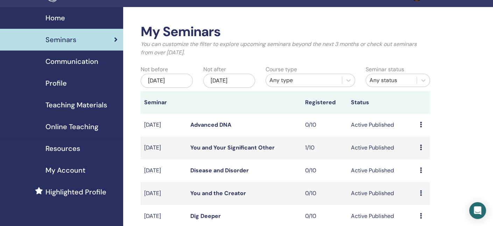
click at [206, 122] on link "Advanced DNA" at bounding box center [210, 124] width 41 height 7
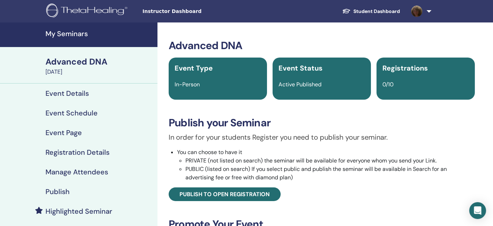
click at [427, 11] on link at bounding box center [420, 11] width 29 height 22
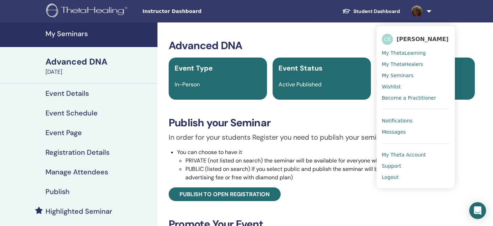
click at [393, 175] on span "Logout" at bounding box center [390, 177] width 17 height 6
